Goal: Check status: Check status

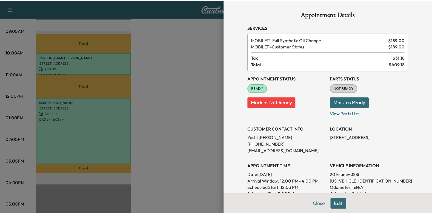
scroll to position [55, 0]
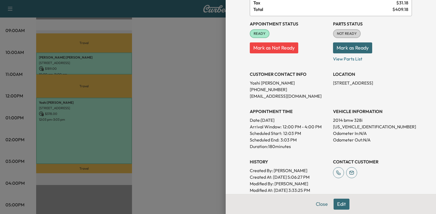
click at [168, 88] on div at bounding box center [218, 107] width 436 height 214
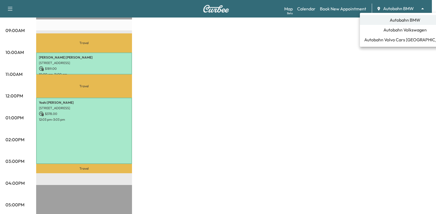
click at [399, 32] on span "Autobahn Volkswagen" at bounding box center [405, 30] width 43 height 7
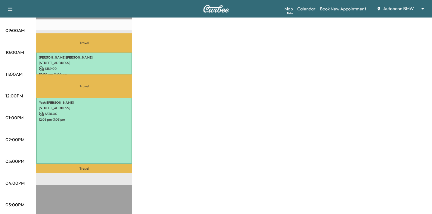
scroll to position [0, 0]
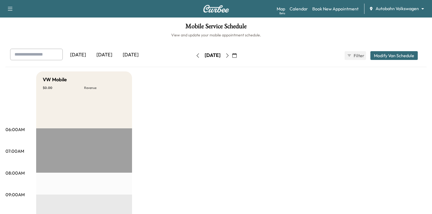
click at [237, 56] on icon "button" at bounding box center [234, 55] width 4 height 4
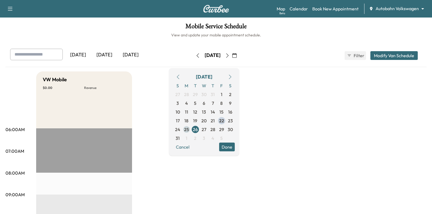
click at [189, 129] on span "25" at bounding box center [186, 129] width 5 height 7
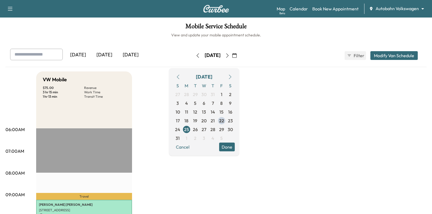
click at [235, 149] on button "Done" at bounding box center [227, 147] width 16 height 9
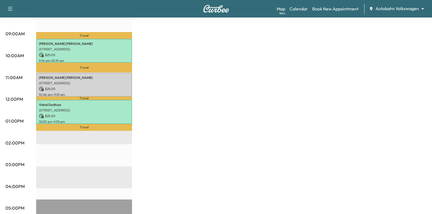
scroll to position [137, 0]
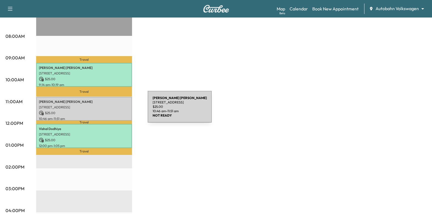
click at [107, 111] on p "$ 25.00" at bounding box center [84, 113] width 90 height 5
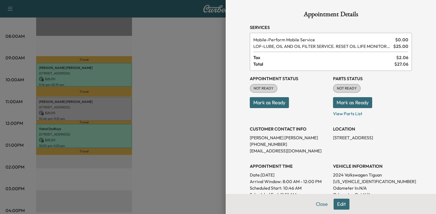
click at [274, 105] on button "Mark as Ready" at bounding box center [269, 102] width 39 height 11
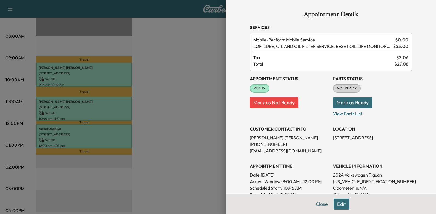
click at [186, 120] on div at bounding box center [218, 107] width 436 height 214
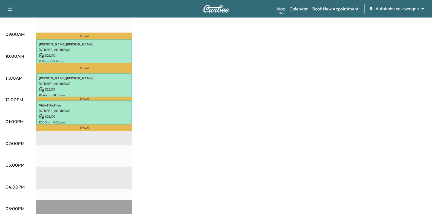
scroll to position [192, 0]
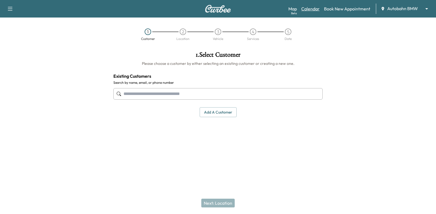
click at [315, 11] on link "Calendar" at bounding box center [311, 8] width 18 height 7
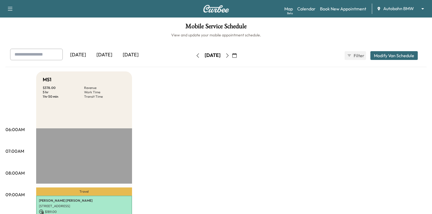
click at [237, 56] on icon "button" at bounding box center [234, 55] width 4 height 4
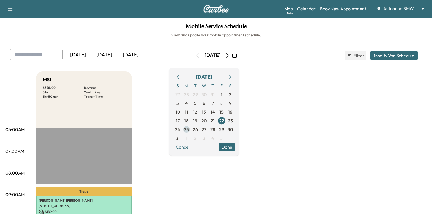
click at [191, 132] on span "25" at bounding box center [186, 129] width 9 height 9
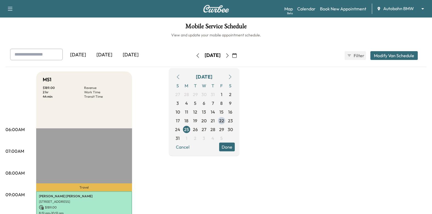
click at [235, 149] on button "Done" at bounding box center [227, 147] width 16 height 9
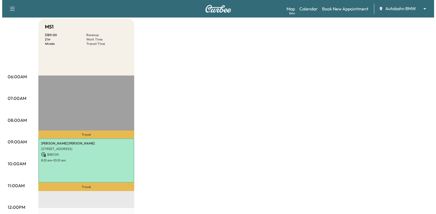
scroll to position [110, 0]
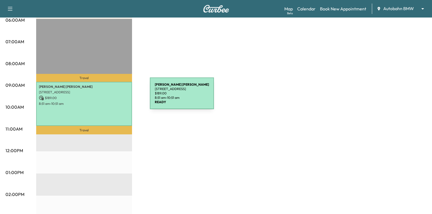
click at [108, 100] on div "[PERSON_NAME] [STREET_ADDRESS] $ 189.00 8:51 am - 10:51 am" at bounding box center [84, 104] width 96 height 44
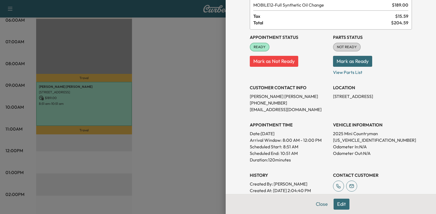
scroll to position [82, 0]
